Goal: Navigation & Orientation: Understand site structure

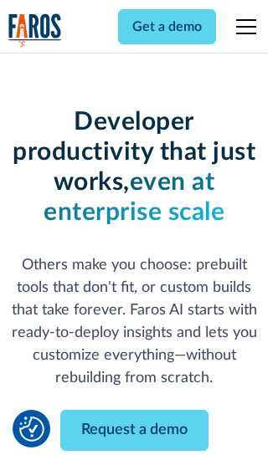
scroll to position [201, 0]
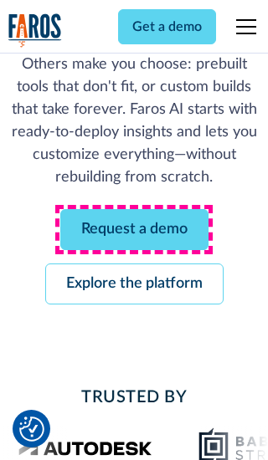
click at [134, 229] on link "Request a demo" at bounding box center [134, 229] width 148 height 41
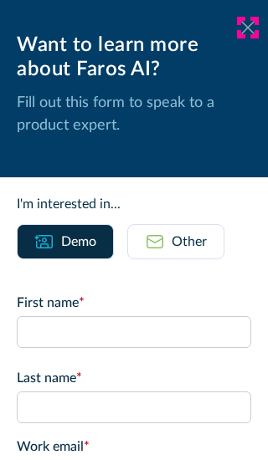
click at [248, 28] on icon at bounding box center [247, 27] width 13 height 13
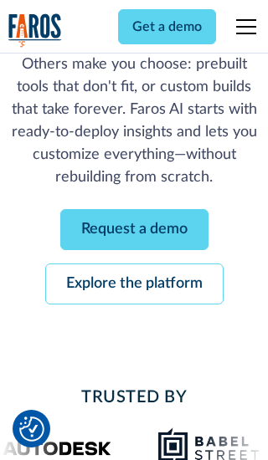
scroll to position [255, 0]
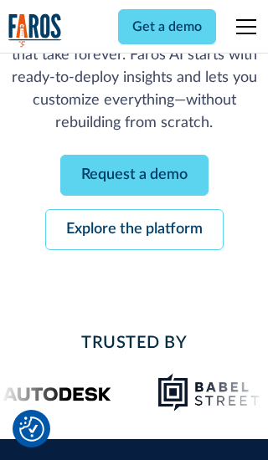
click at [134, 229] on link "Explore the platform" at bounding box center [134, 229] width 178 height 41
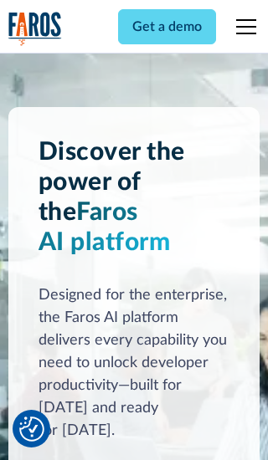
scroll to position [12573, 0]
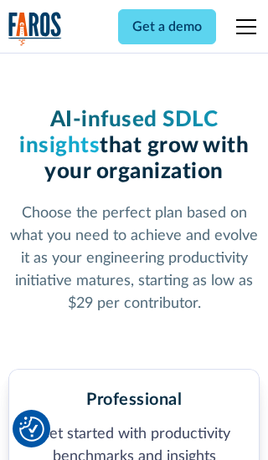
scroll to position [2594, 0]
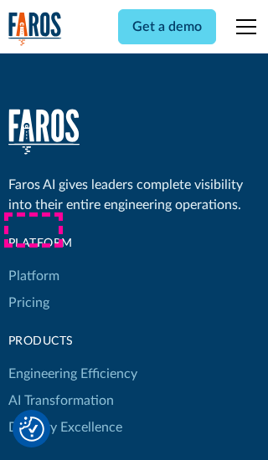
click at [33, 263] on link "Platform" at bounding box center [33, 276] width 51 height 27
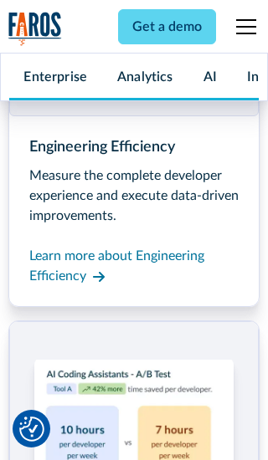
scroll to position [13110, 0]
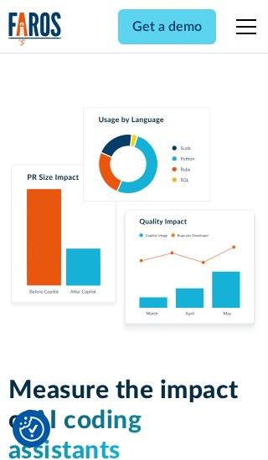
scroll to position [10347, 0]
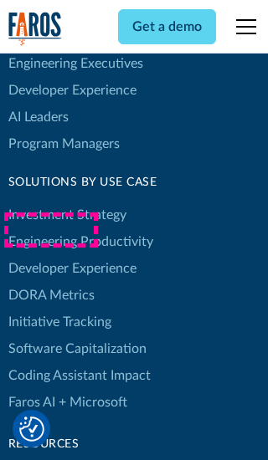
click at [50, 282] on link "DORA Metrics" at bounding box center [51, 295] width 86 height 27
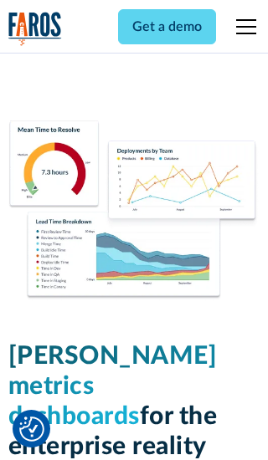
scroll to position [7329, 0]
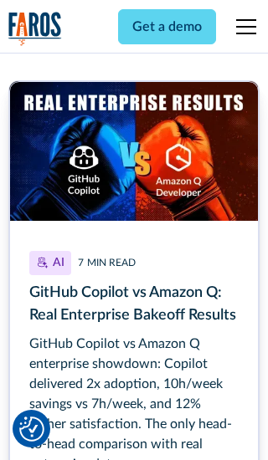
scroll to position [7544, 0]
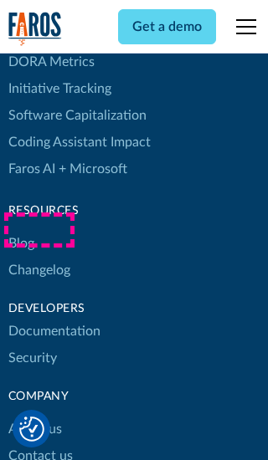
click at [39, 257] on link "Changelog" at bounding box center [39, 270] width 62 height 27
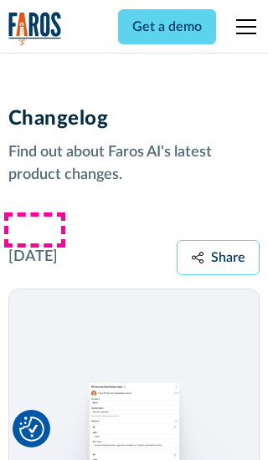
scroll to position [20217, 0]
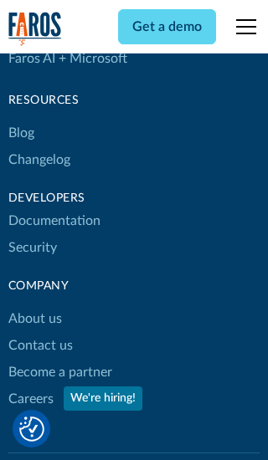
click at [34, 306] on link "About us" at bounding box center [35, 319] width 54 height 27
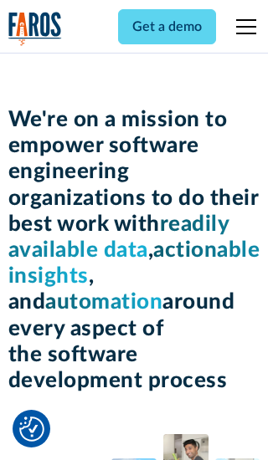
scroll to position [5772, 0]
